Goal: Use online tool/utility: Use online tool/utility

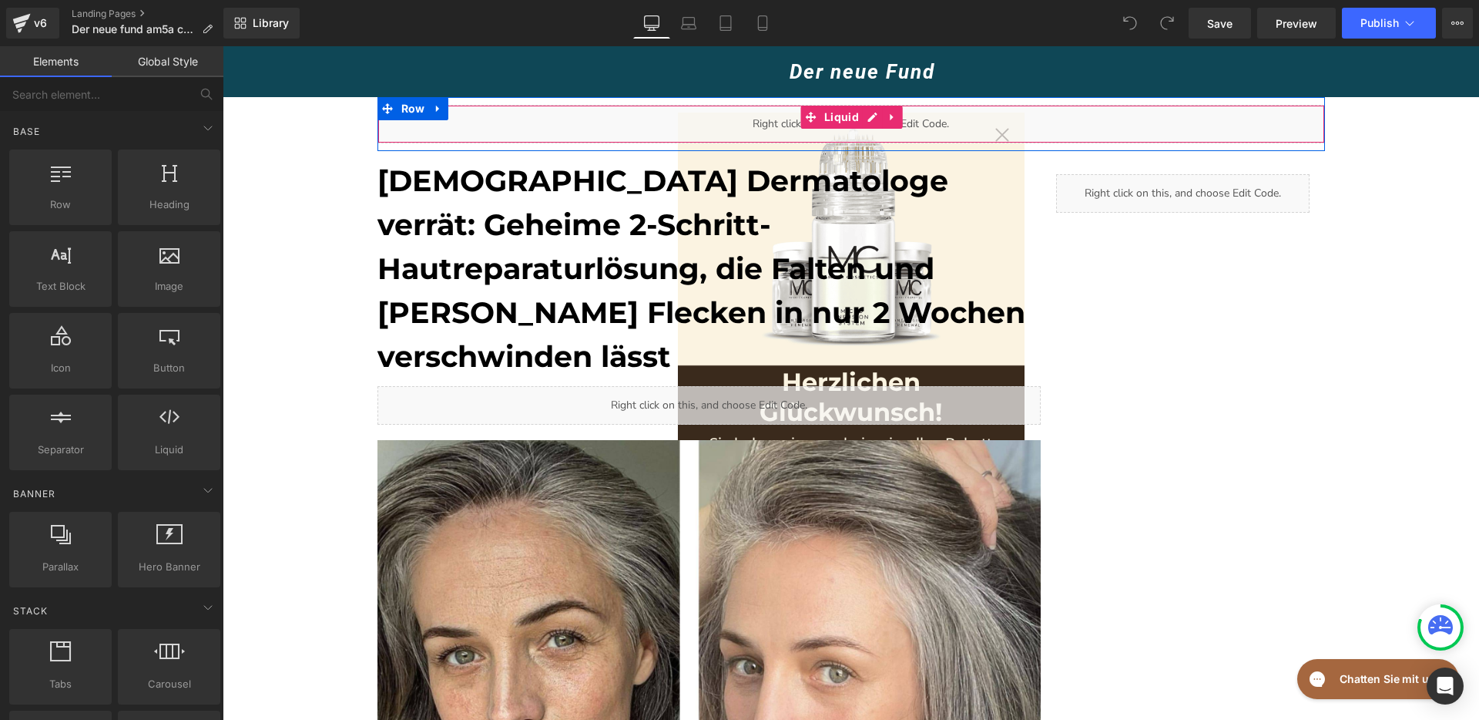
click at [996, 133] on div "Liquid" at bounding box center [852, 124] width 948 height 39
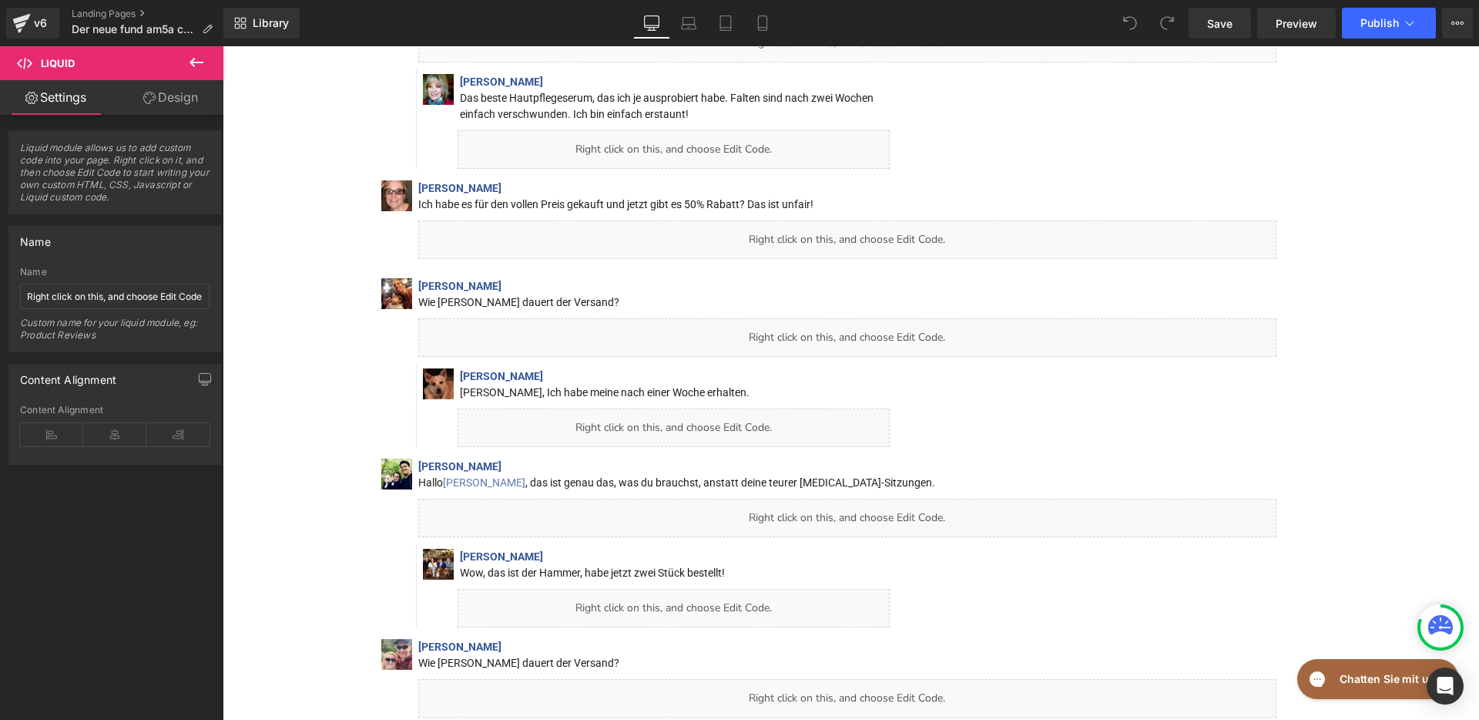
scroll to position [12520, 0]
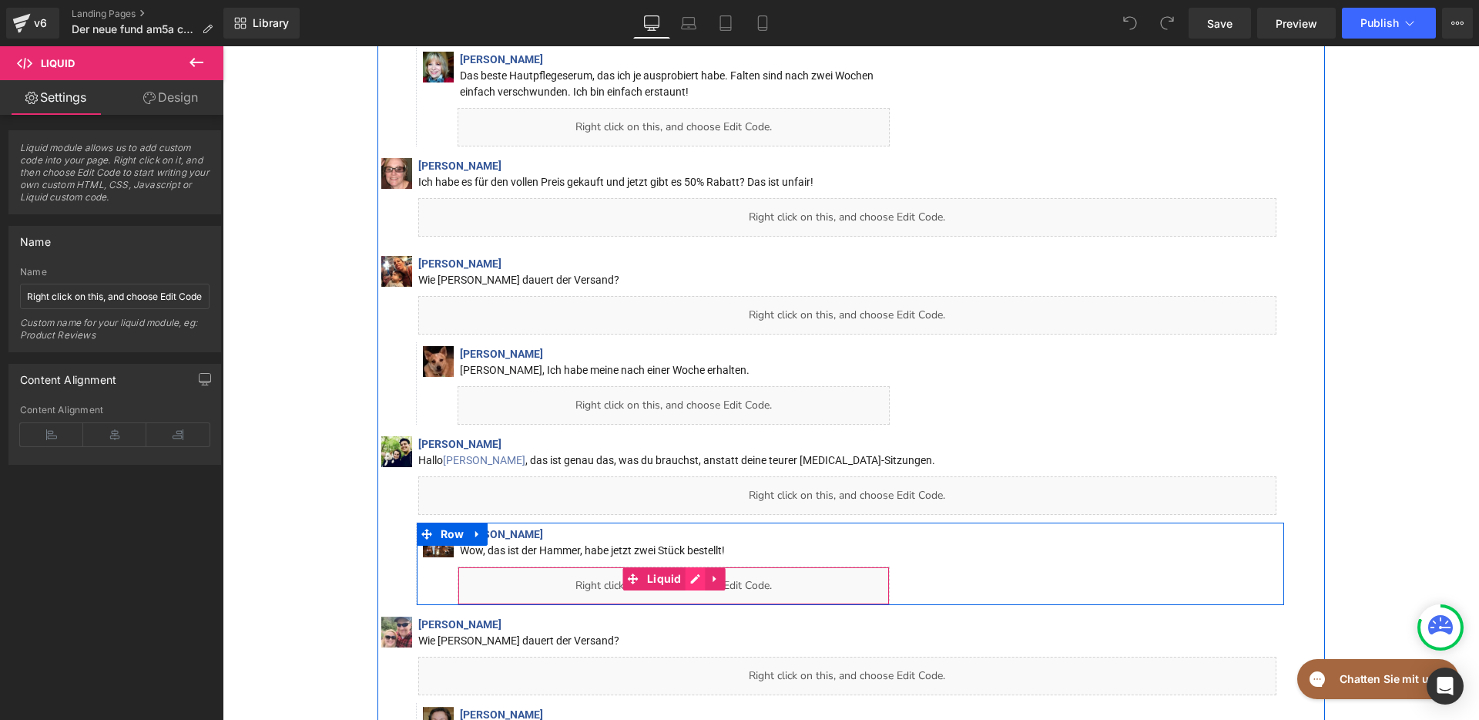
click at [693, 566] on div "Liquid" at bounding box center [674, 585] width 433 height 39
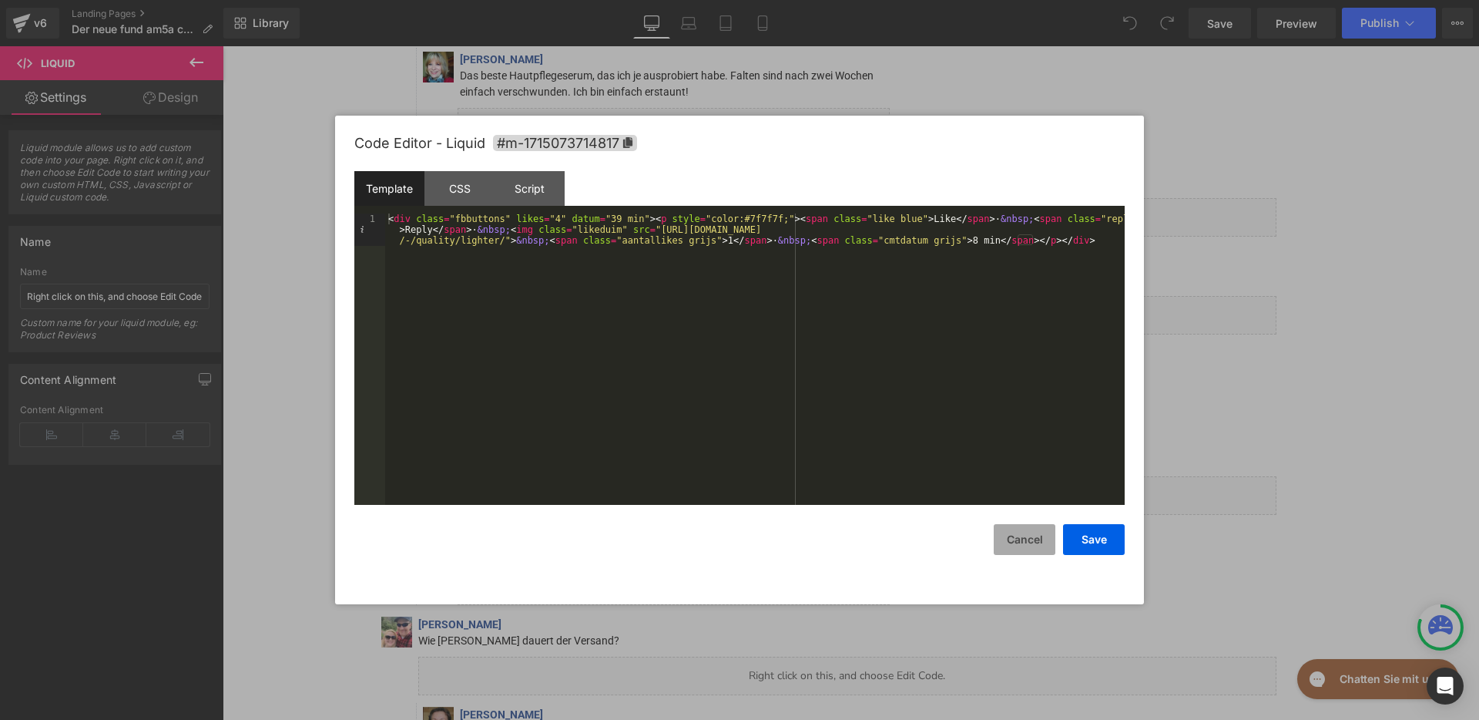
click at [1022, 546] on button "Cancel" at bounding box center [1025, 539] width 62 height 31
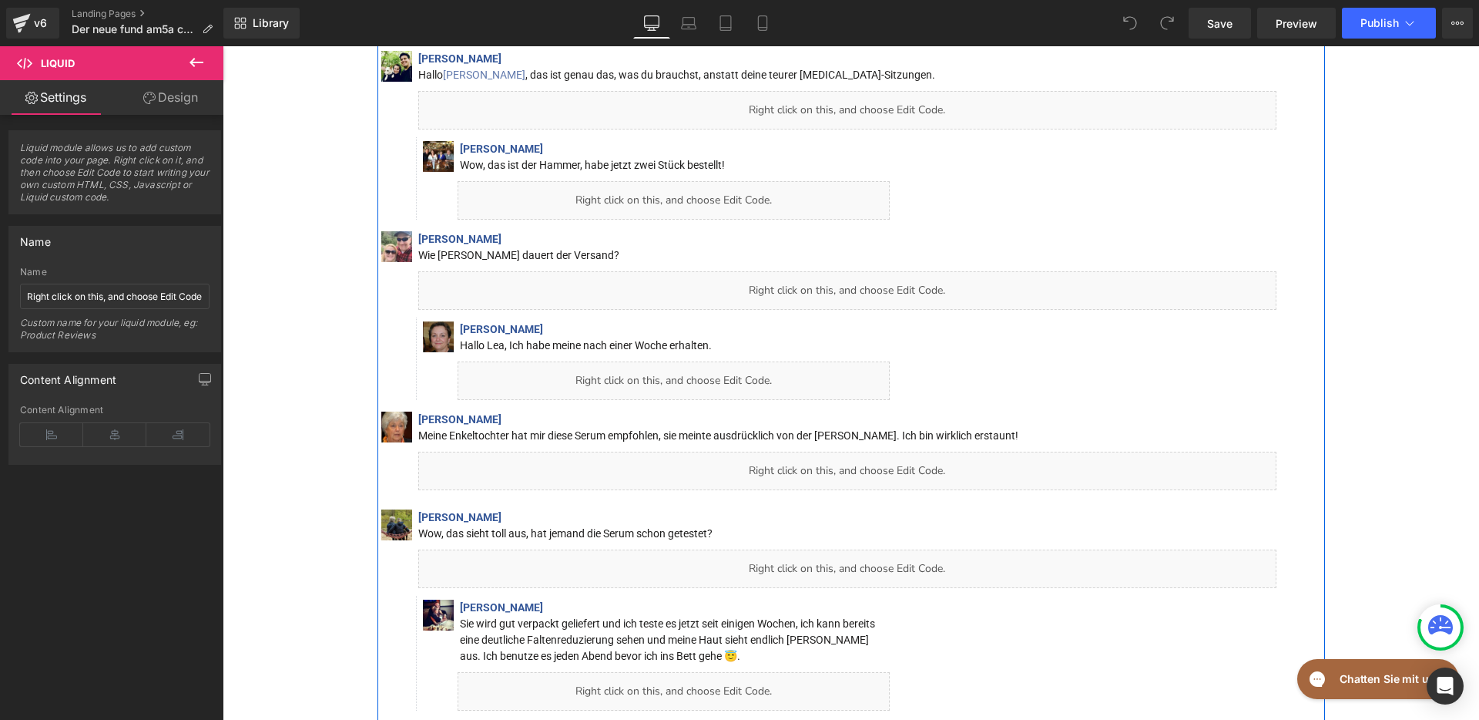
scroll to position [13040, 0]
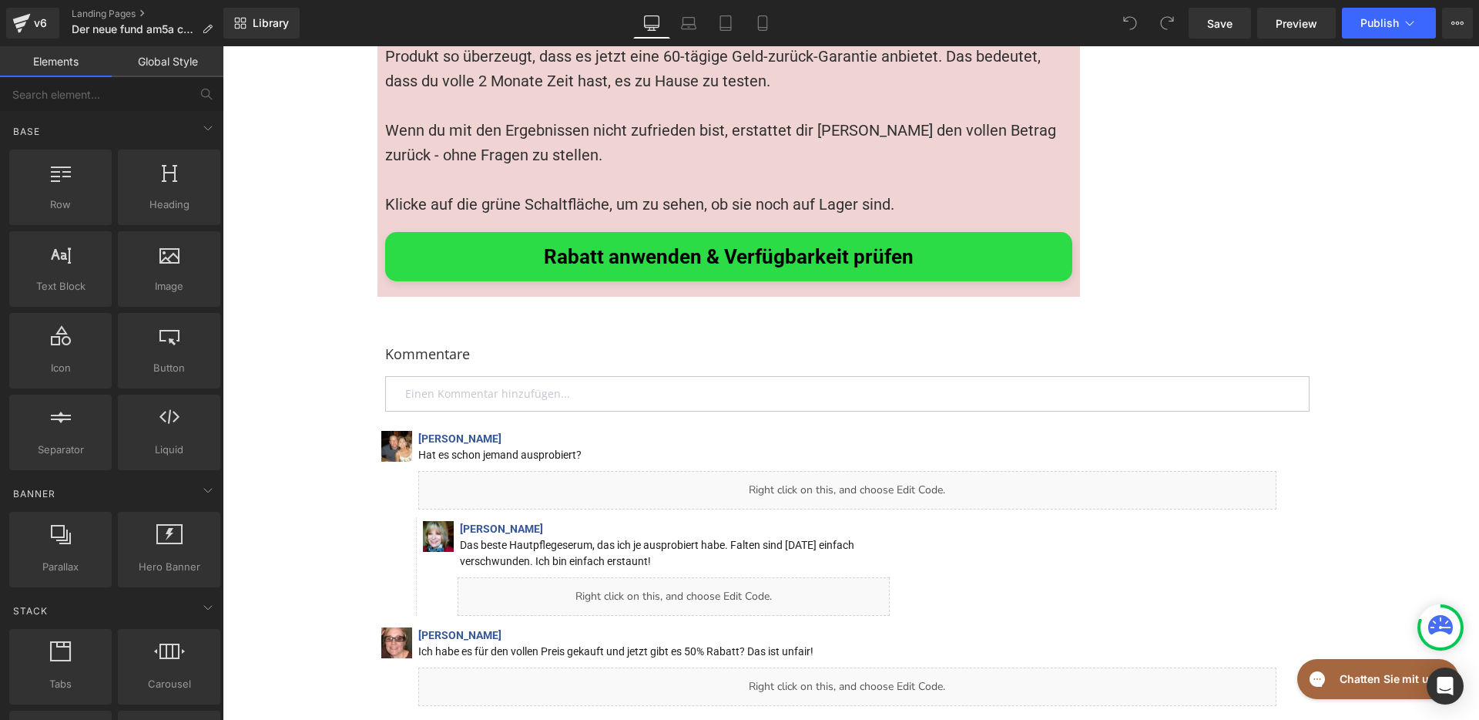
scroll to position [11691, 0]
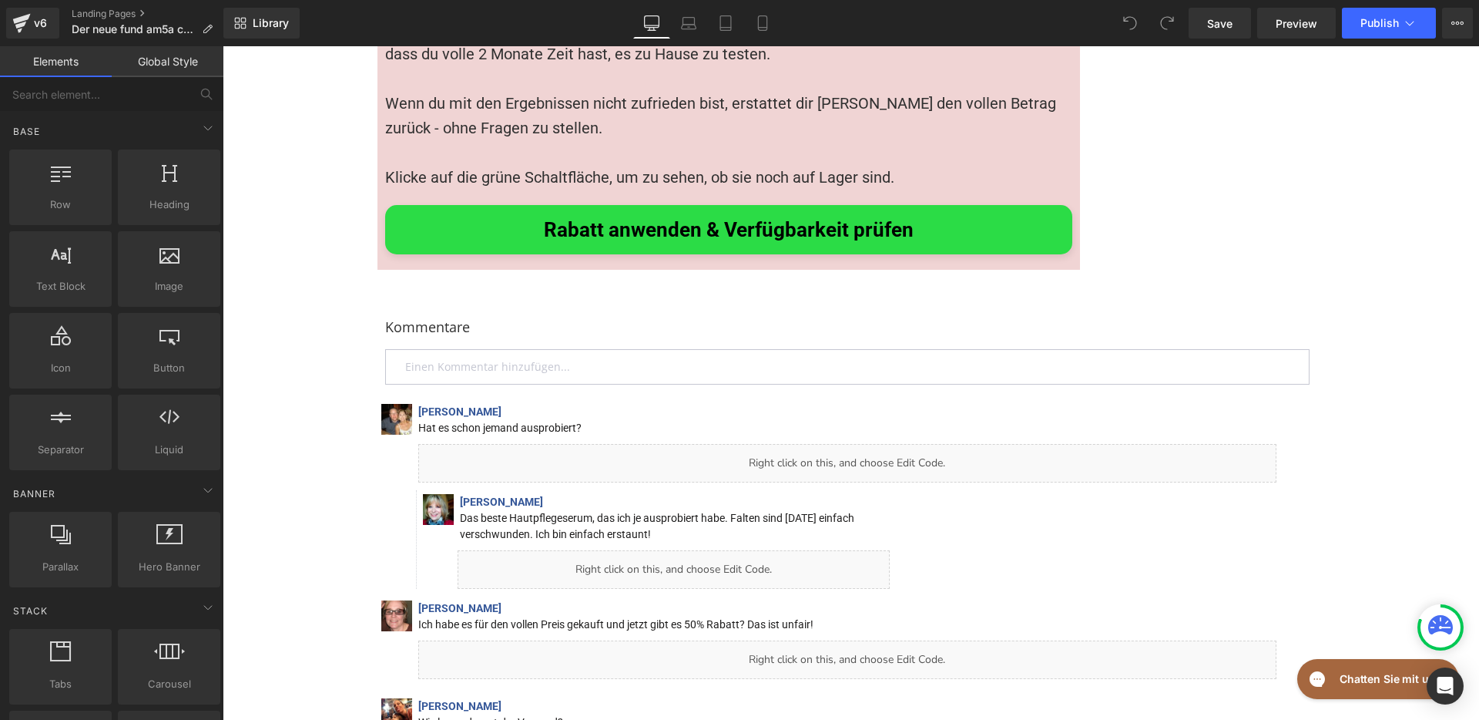
scroll to position [11685, 0]
